Goal: Information Seeking & Learning: Find specific fact

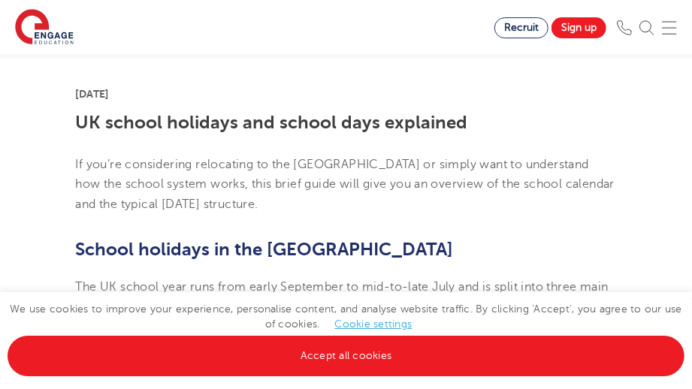
scroll to position [296, 0]
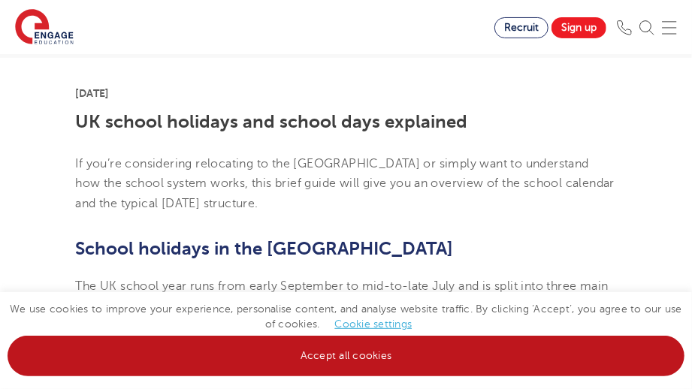
click at [338, 359] on link "Accept all cookies" at bounding box center [346, 356] width 677 height 41
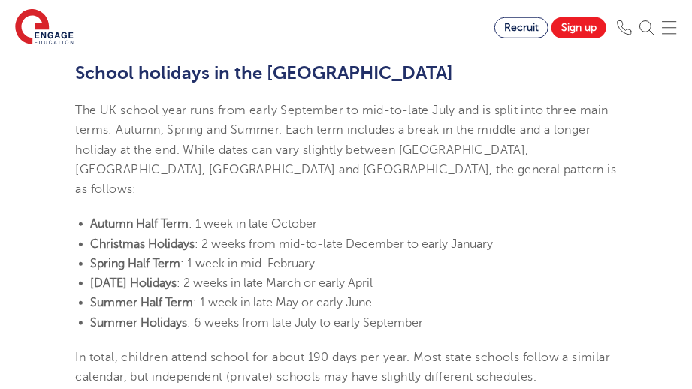
scroll to position [479, 0]
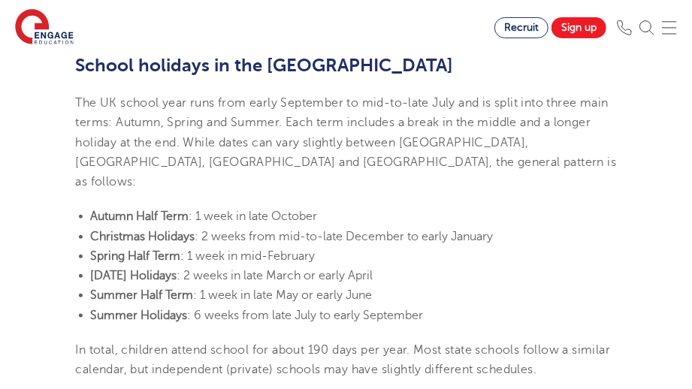
click at [382, 246] on li "Spring Half Term : 1 week in mid-February" at bounding box center [354, 256] width 526 height 20
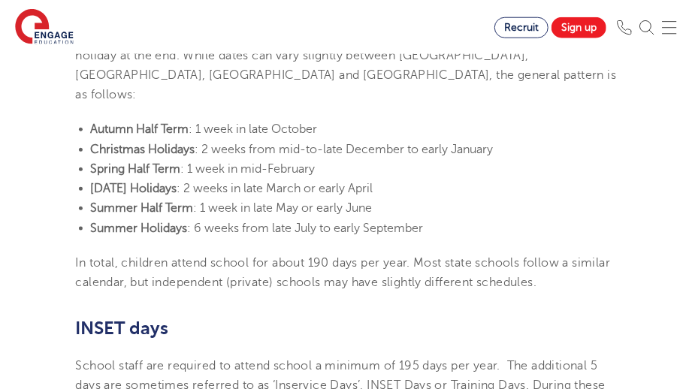
scroll to position [563, 0]
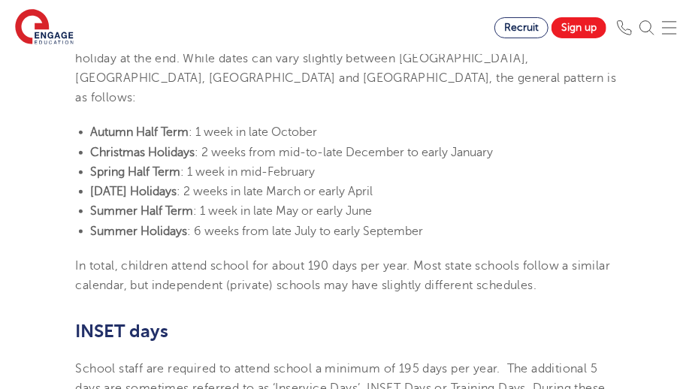
click at [373, 204] on span ": 1 week in late May or early June" at bounding box center [283, 211] width 179 height 14
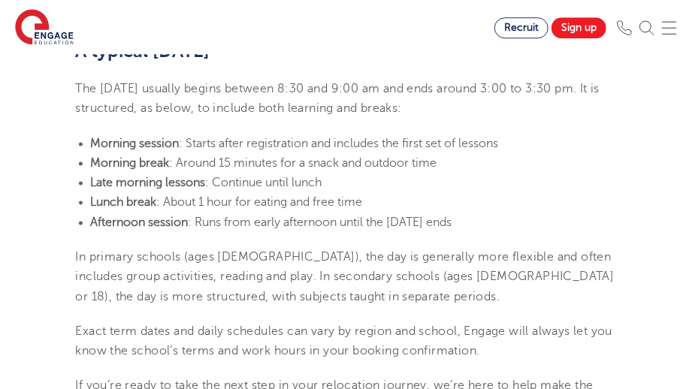
scroll to position [1006, 0]
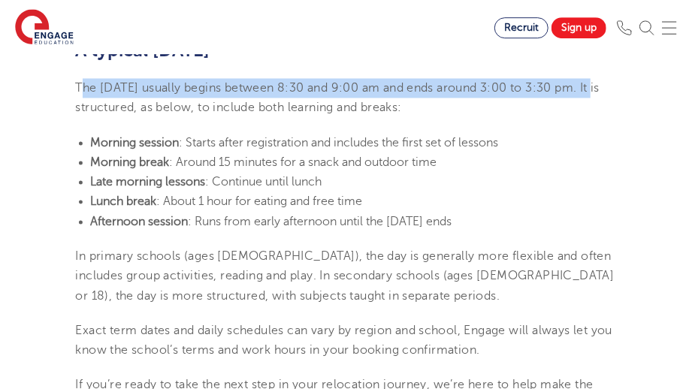
drag, startPoint x: 80, startPoint y: 73, endPoint x: 609, endPoint y: 70, distance: 528.2
click at [600, 81] on span "The [DATE] usually begins between 8:30 and 9:00 am and ends around 3:00 to 3:30…" at bounding box center [338, 97] width 524 height 33
copy span "he [DATE] usually begins between 8:30 and 9:00 am and ends around 3:00 to 3:30 …"
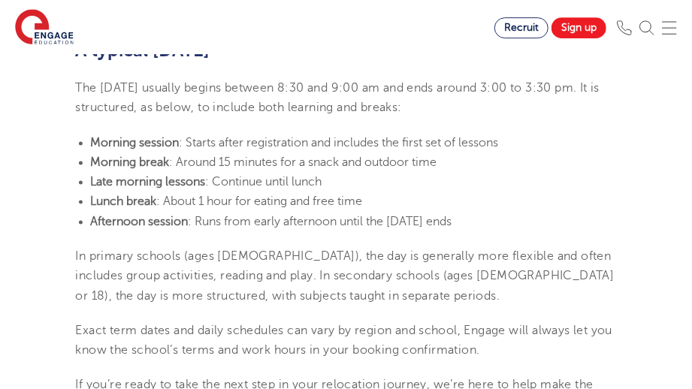
click at [298, 294] on section "[DATE] UK school holidays and school days explained If you’re considering reloc…" at bounding box center [346, 97] width 563 height 1498
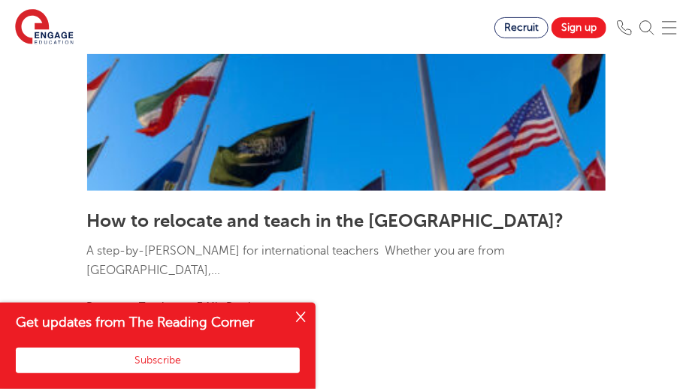
scroll to position [2452, 0]
